Goal: Book appointment/travel/reservation

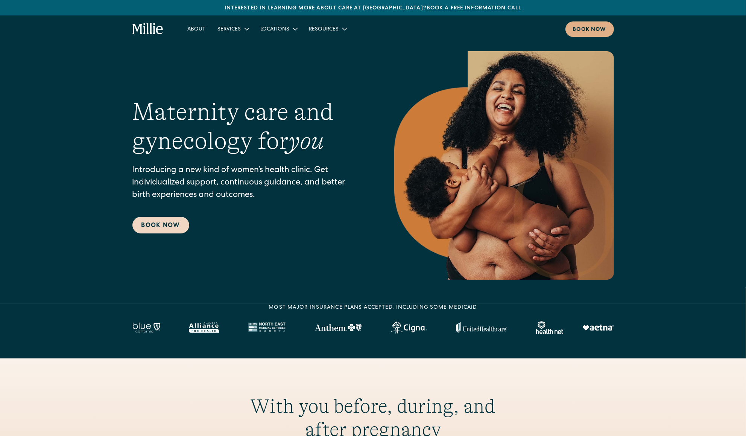
click at [170, 219] on link "Book Now" at bounding box center [160, 225] width 57 height 17
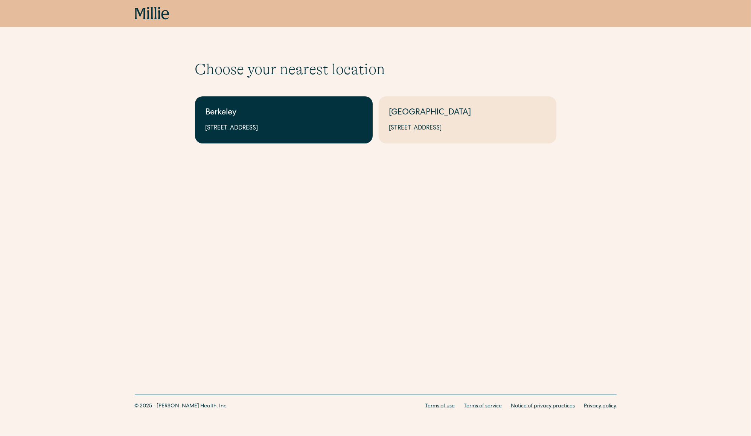
click at [295, 137] on link "Berkeley [STREET_ADDRESS]" at bounding box center [284, 119] width 178 height 47
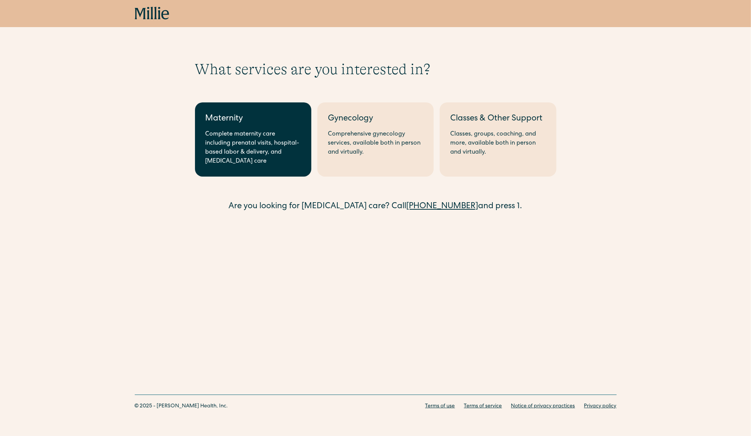
click at [274, 158] on div "Complete maternity care including prenatal visits, hospital-based labor & deliv…" at bounding box center [252, 148] width 95 height 36
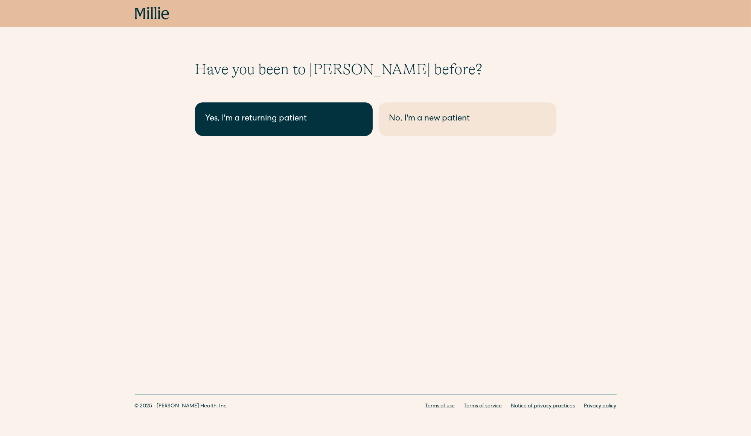
click at [307, 132] on link "Yes, I'm a returning patient" at bounding box center [284, 118] width 178 height 33
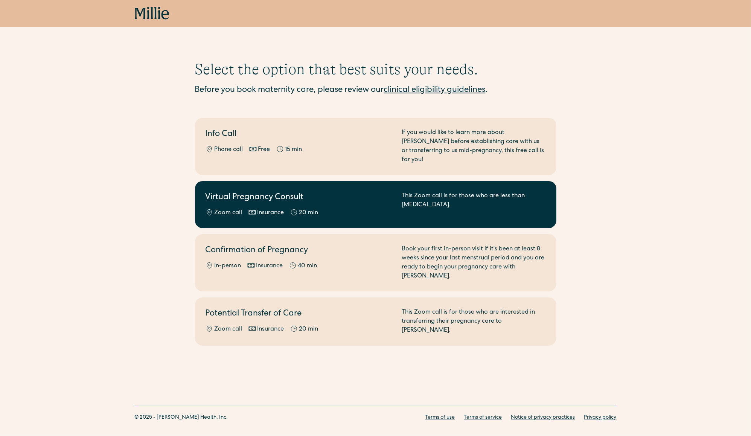
click at [324, 192] on h2 "Virtual Pregnancy Consult" at bounding box center [298, 198] width 187 height 12
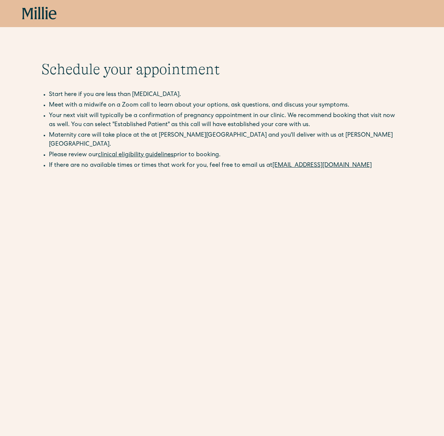
drag, startPoint x: 99, startPoint y: 142, endPoint x: 318, endPoint y: 140, distance: 219.4
click at [318, 140] on ul "Maternity care will take place at the at [PERSON_NAME][GEOGRAPHIC_DATA] and you…" at bounding box center [221, 146] width 361 height 30
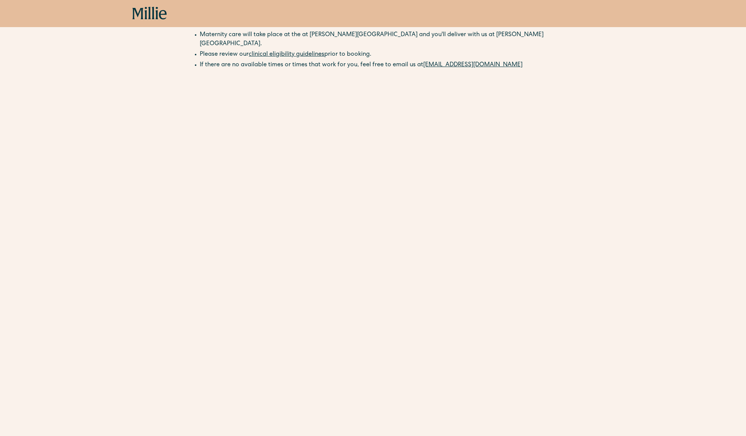
scroll to position [134, 0]
